Goal: Find specific page/section: Find specific page/section

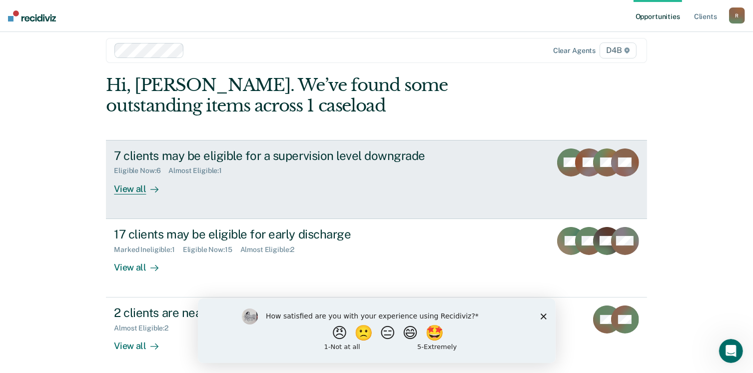
scroll to position [12, 0]
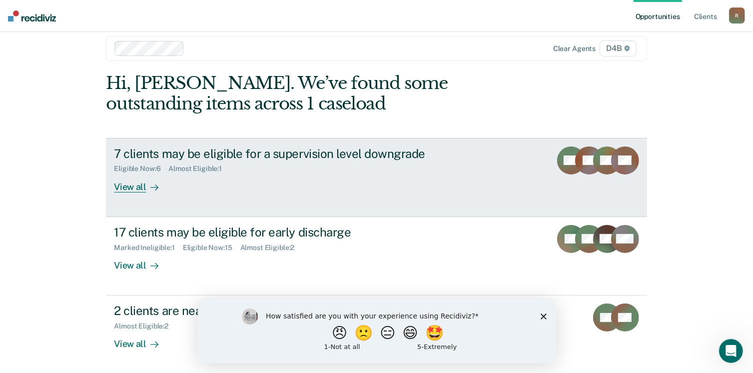
click at [133, 188] on div "View all" at bounding box center [142, 182] width 56 height 19
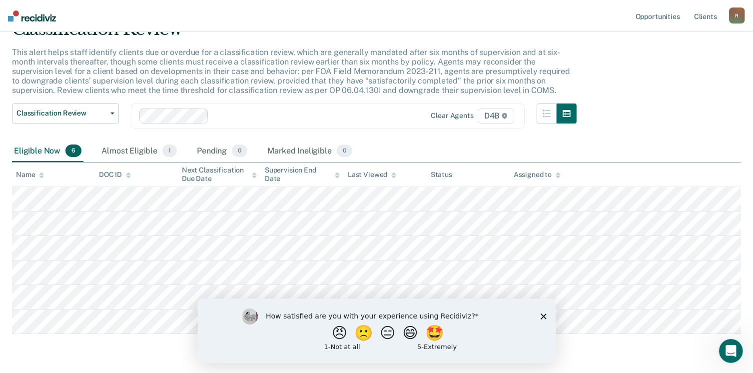
scroll to position [82, 0]
